Goal: Obtain resource: Obtain resource

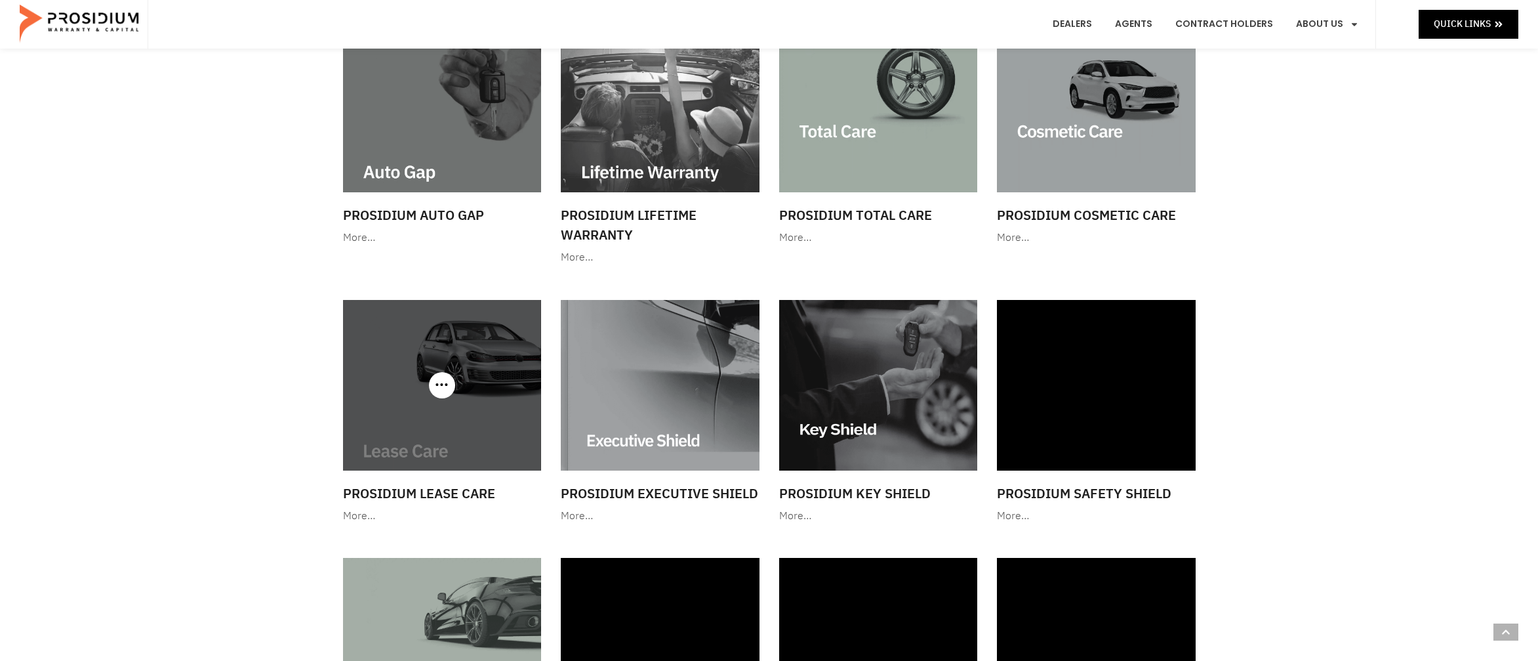
scroll to position [728, 0]
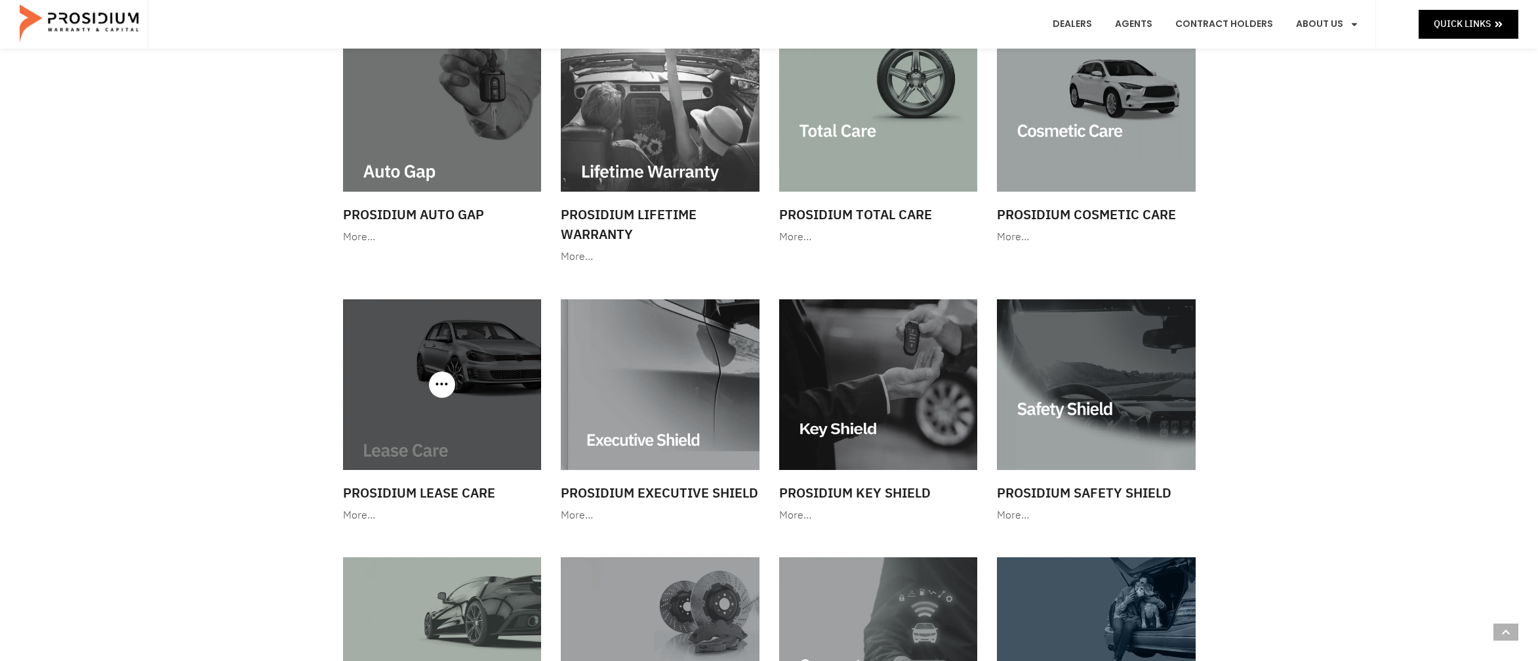
click at [438, 396] on div at bounding box center [442, 384] width 199 height 170
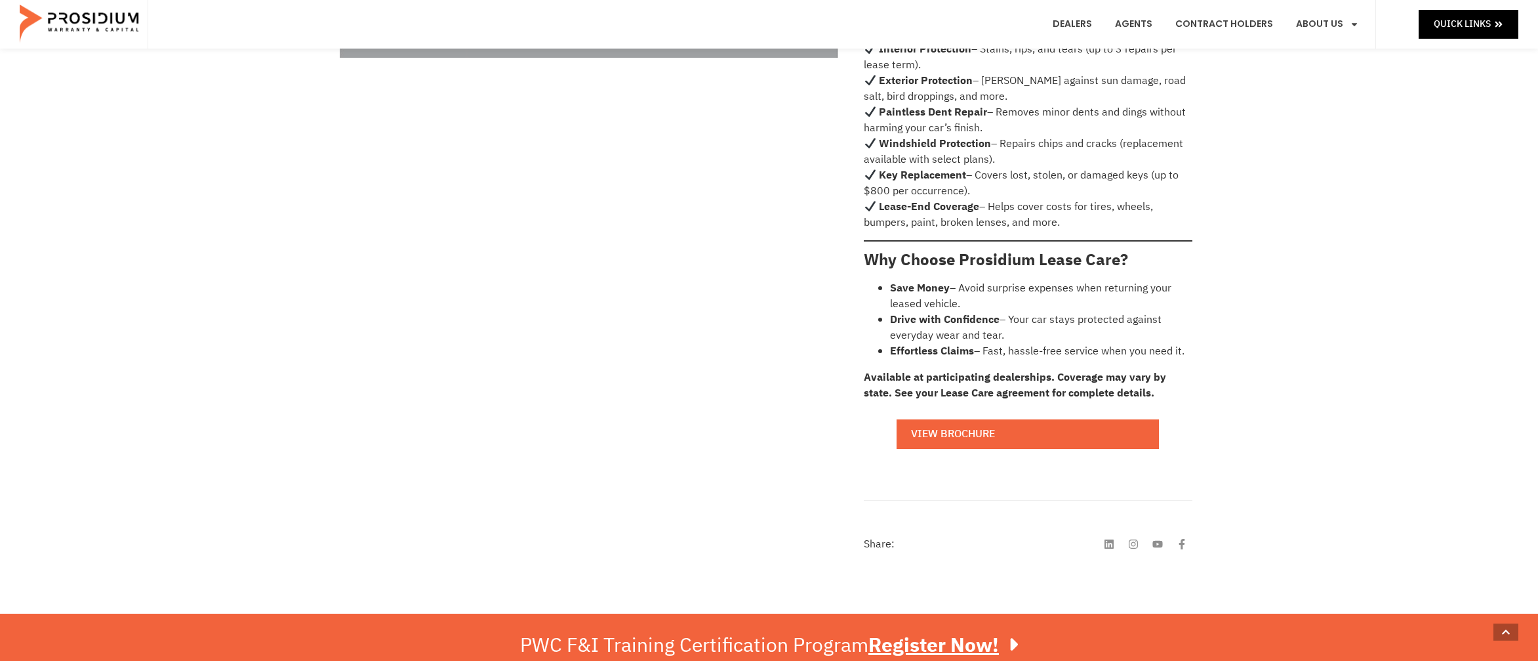
scroll to position [644, 0]
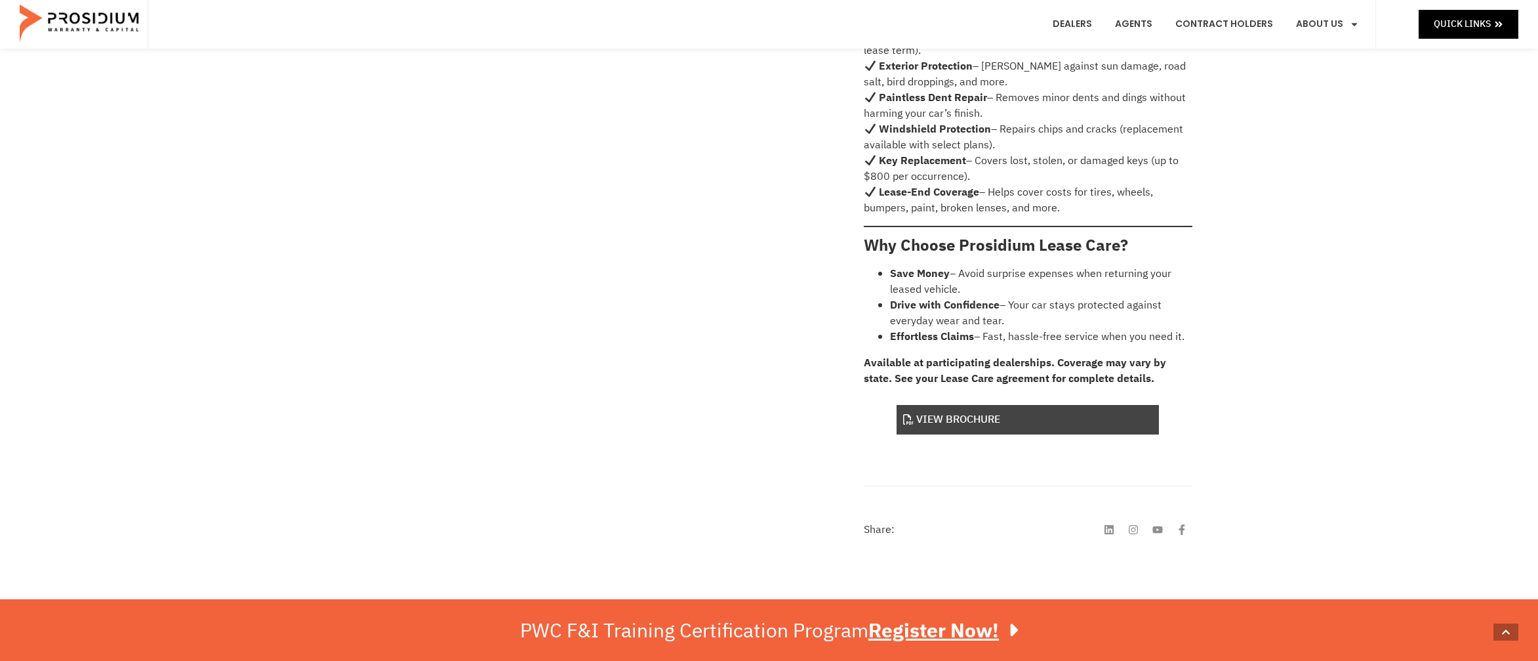
click at [951, 405] on link "View Brochure" at bounding box center [1028, 420] width 262 height 30
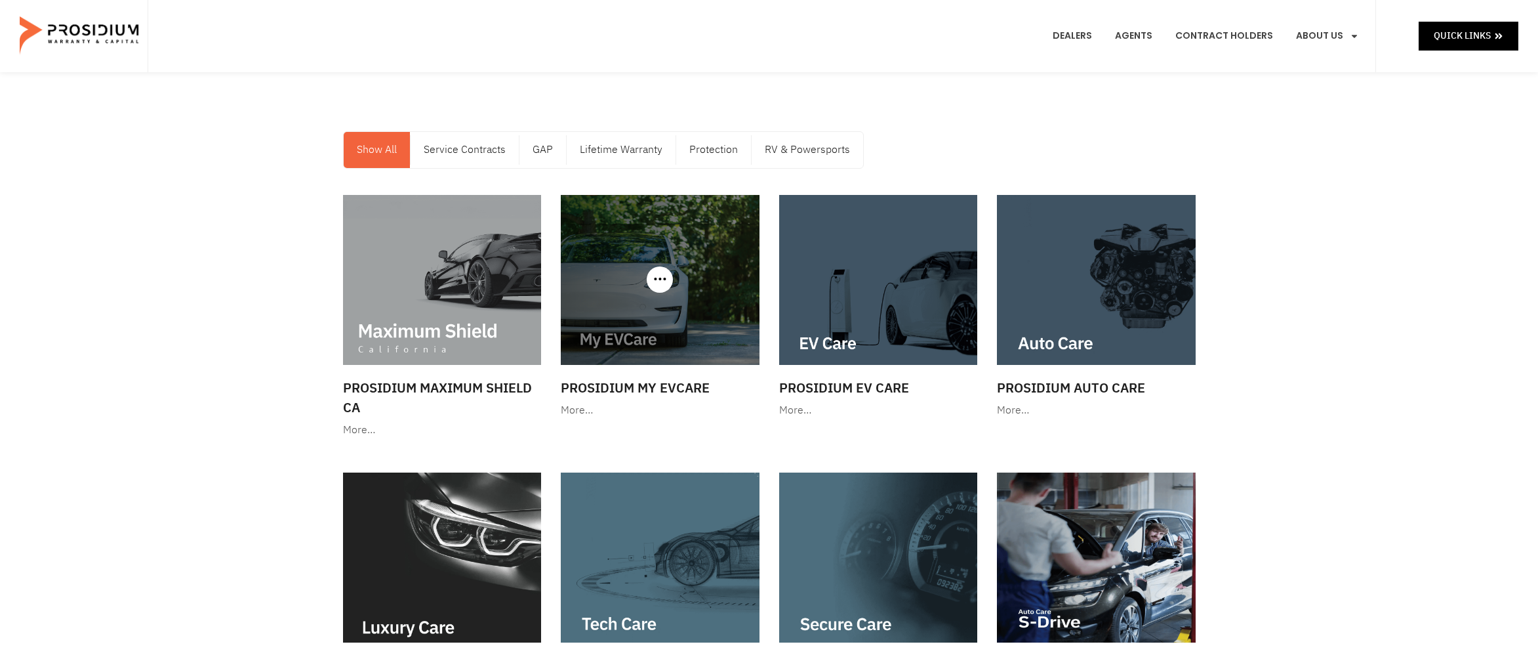
click at [647, 251] on img at bounding box center [660, 280] width 199 height 170
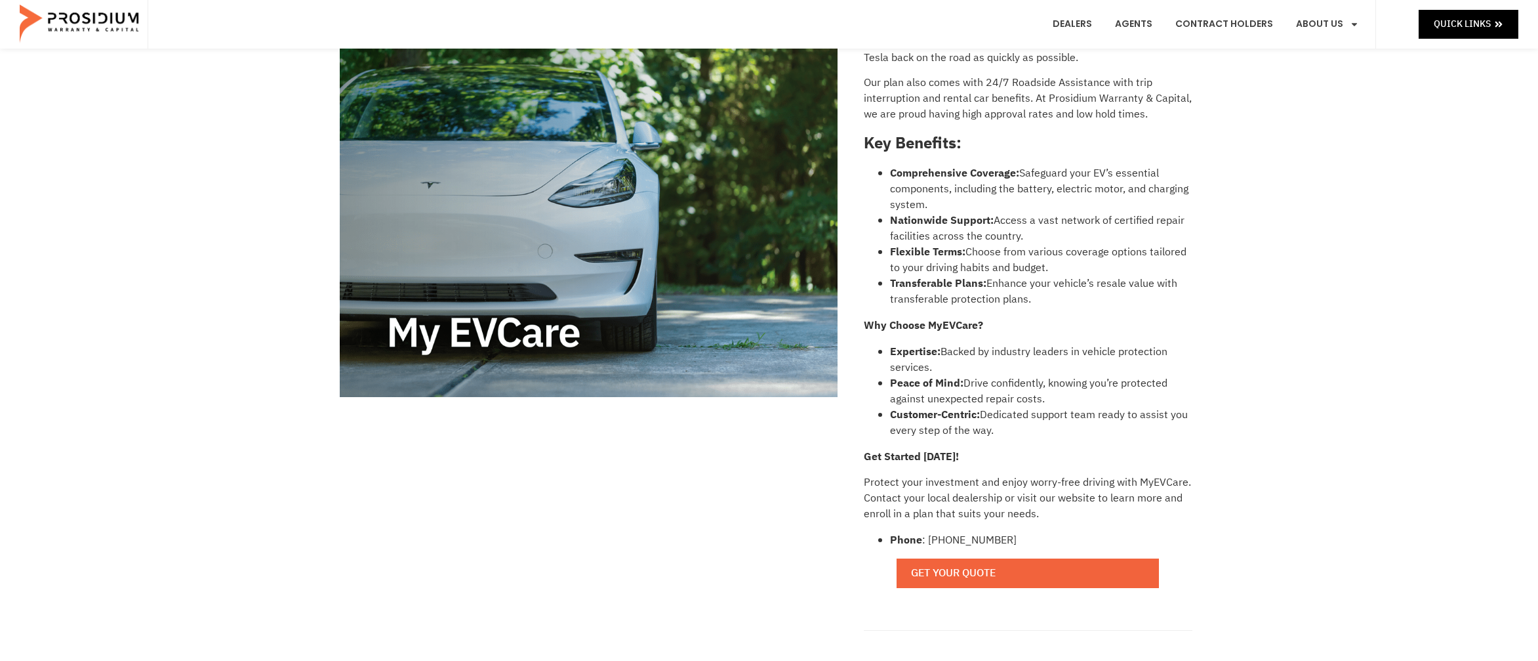
scroll to position [382, 0]
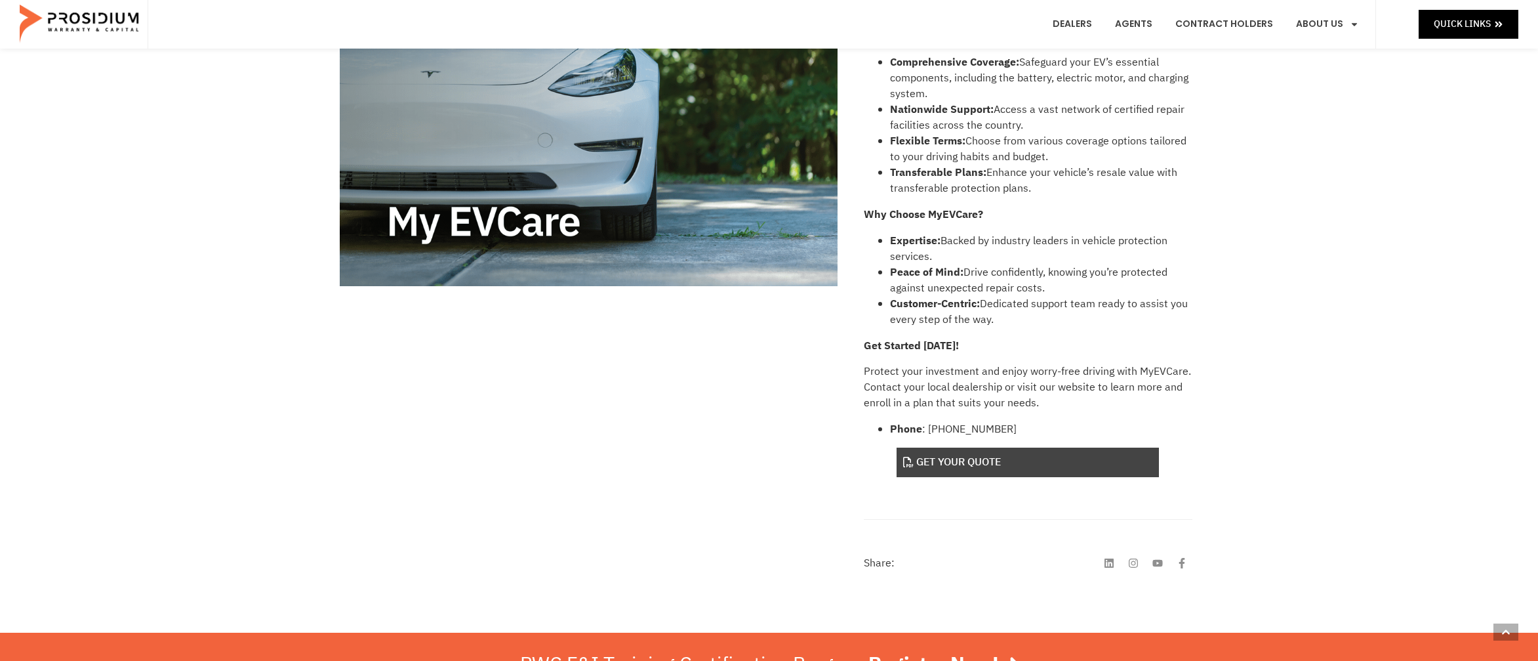
click at [1001, 465] on link "Get Your Quote" at bounding box center [1028, 462] width 262 height 30
click at [1016, 465] on link "Get Your Quote" at bounding box center [1028, 462] width 262 height 30
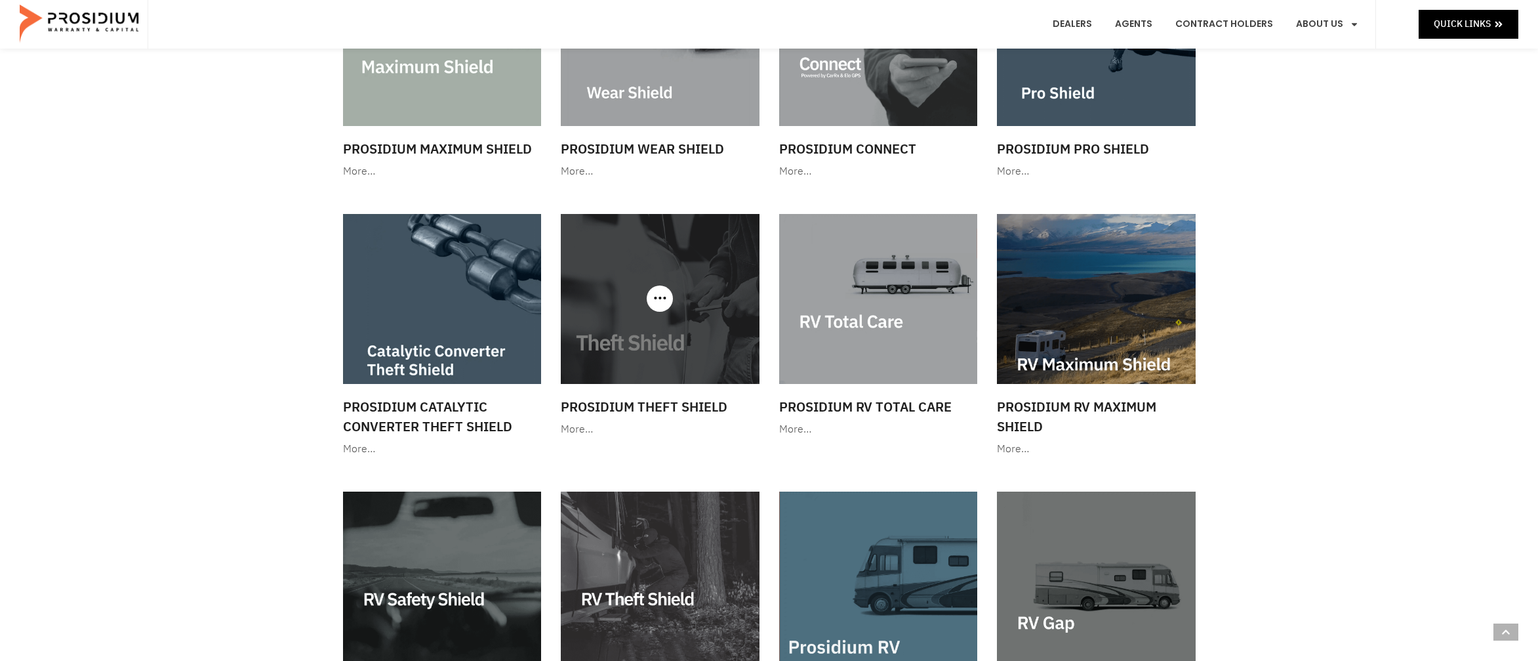
scroll to position [1330, 0]
click at [680, 316] on img at bounding box center [660, 298] width 199 height 170
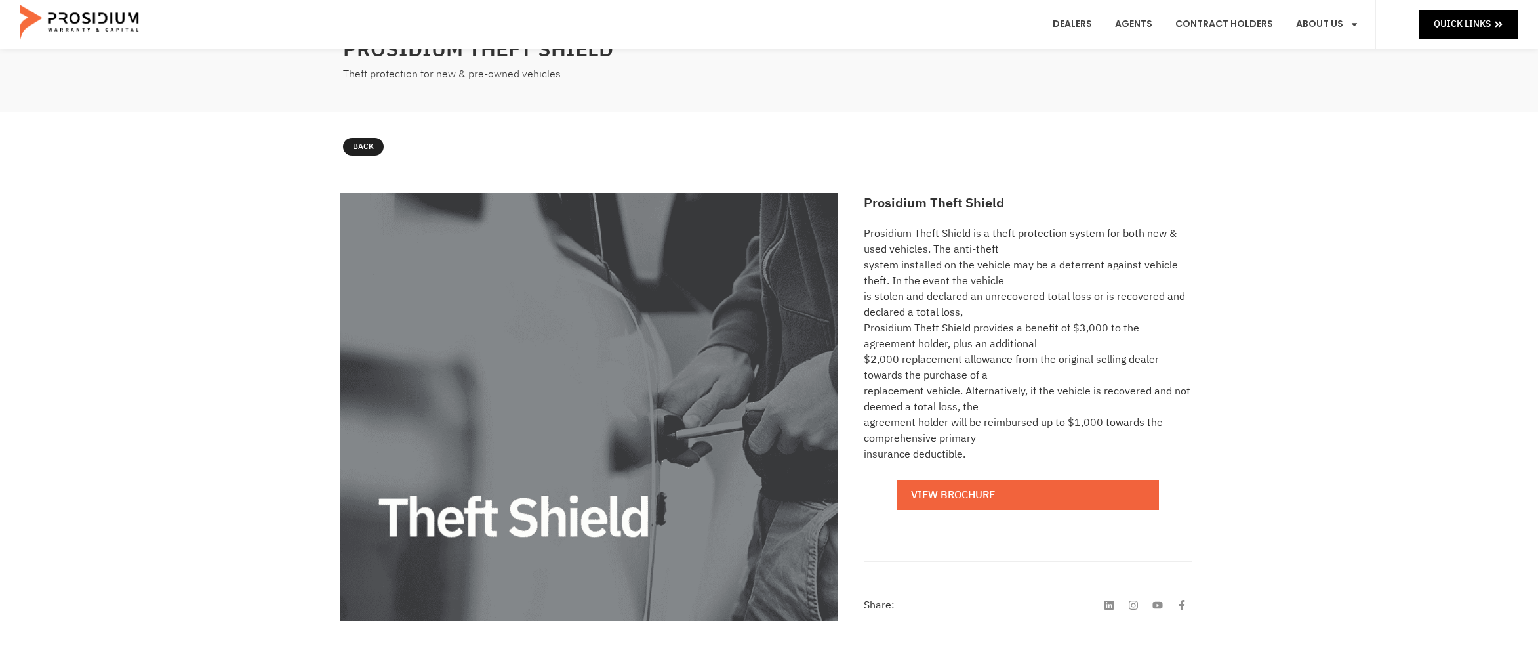
click at [988, 500] on body "Skip to content Quick Links Dealers Agents Contract Holders About Us Products N…" at bounding box center [769, 554] width 1538 height 1241
click at [988, 500] on link "View Brochure" at bounding box center [1028, 495] width 262 height 30
